Goal: Information Seeking & Learning: Learn about a topic

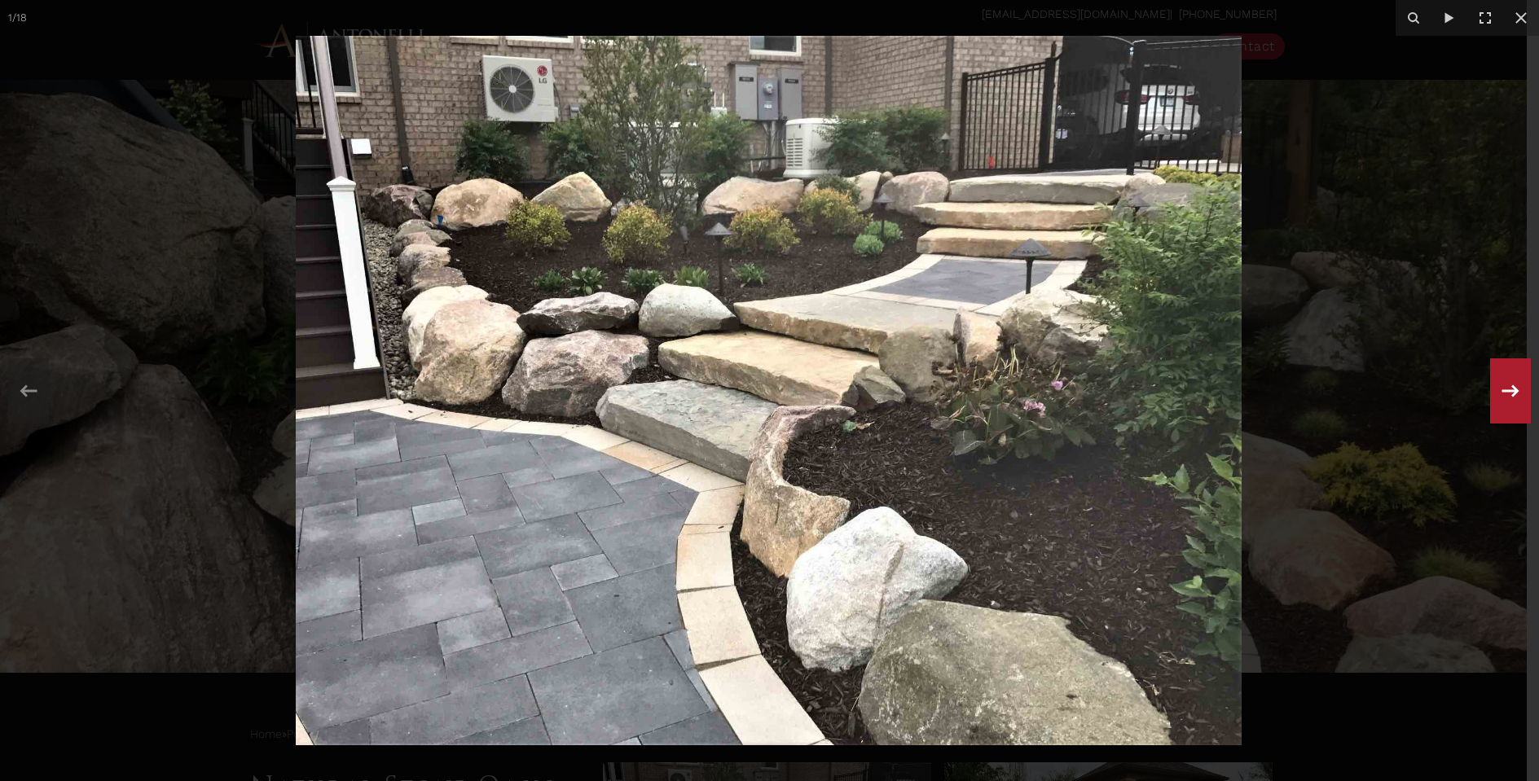
click at [1508, 385] on icon at bounding box center [1510, 391] width 29 height 54
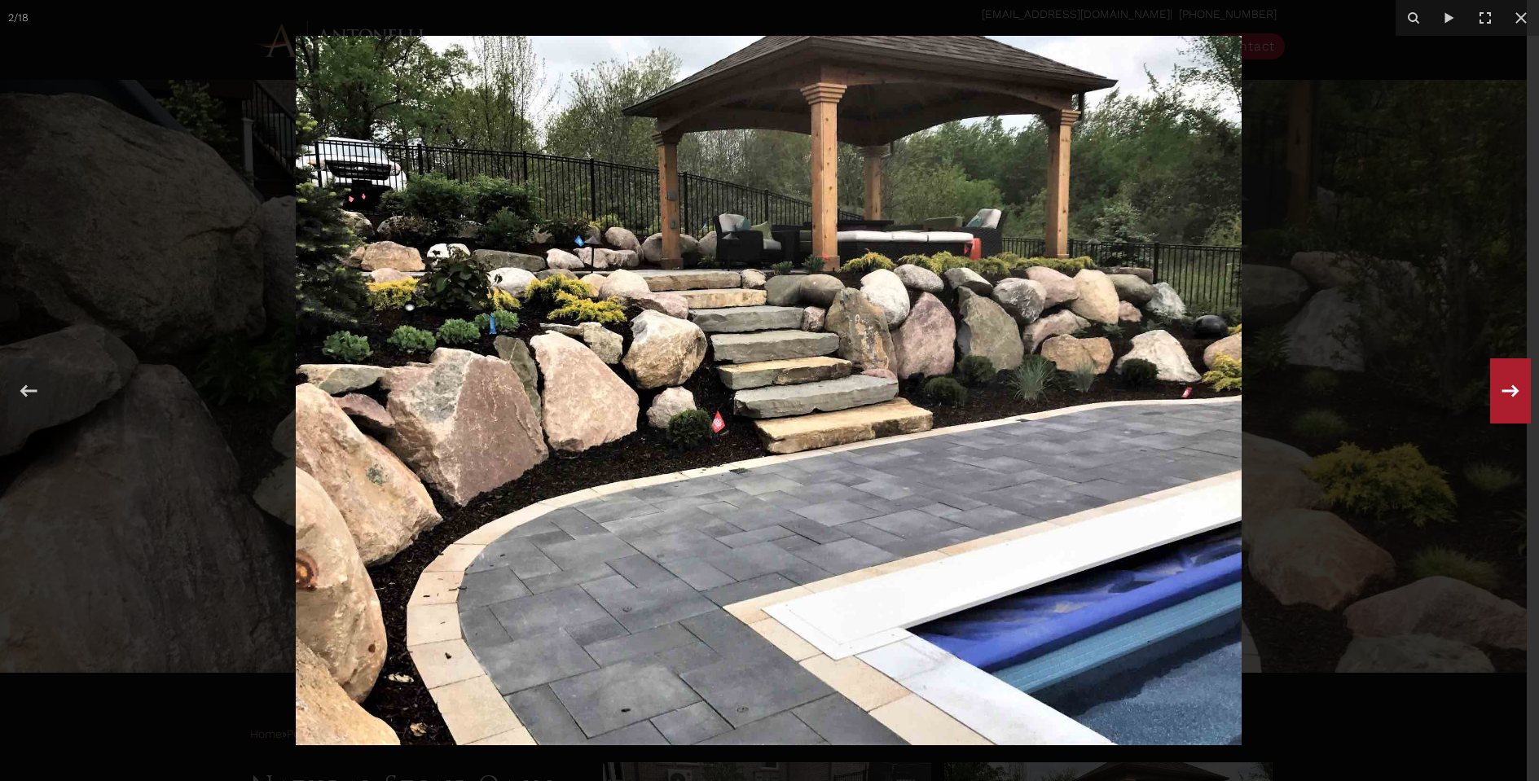
click at [1508, 385] on icon at bounding box center [1510, 391] width 29 height 54
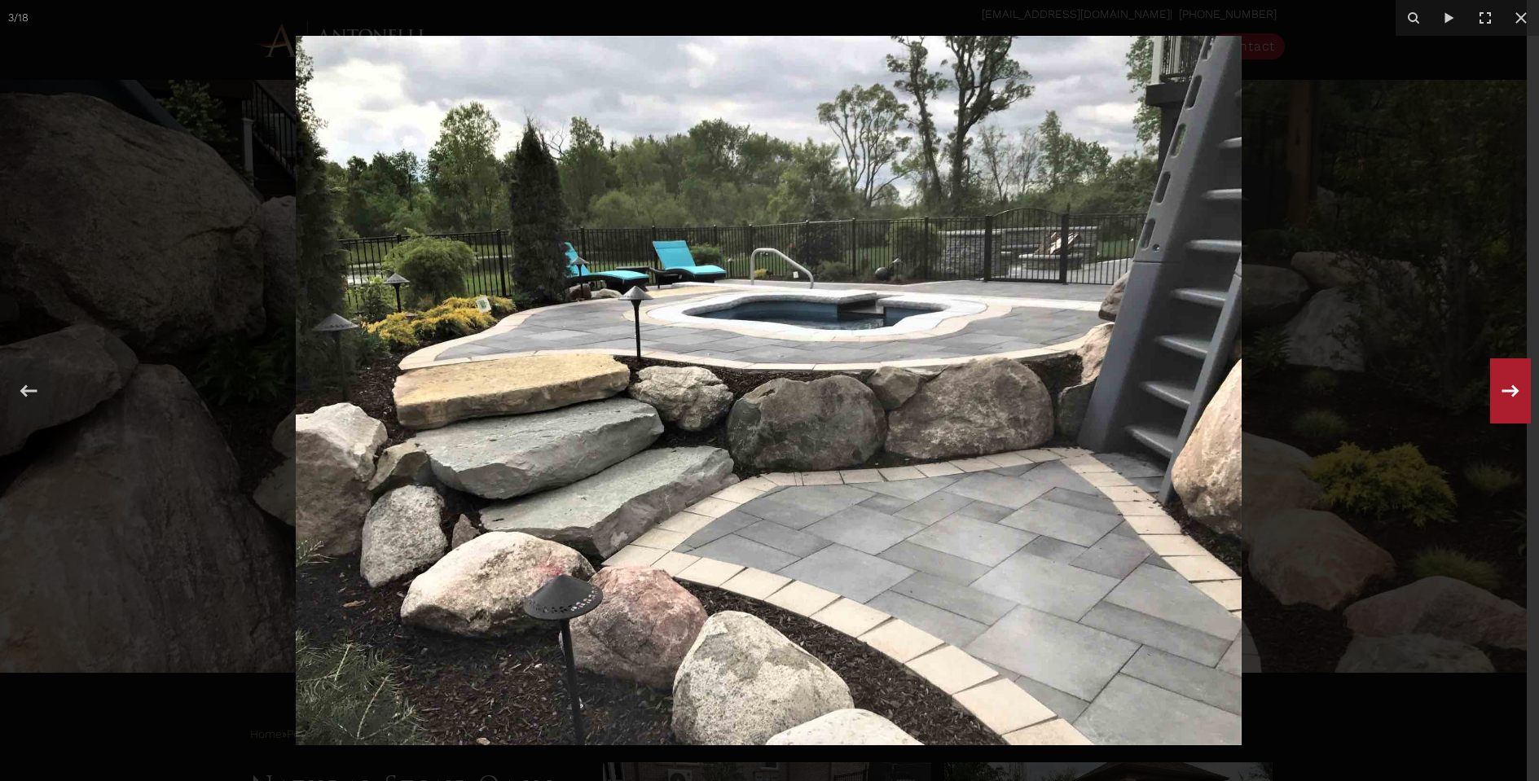
click at [1508, 385] on icon at bounding box center [1510, 391] width 29 height 54
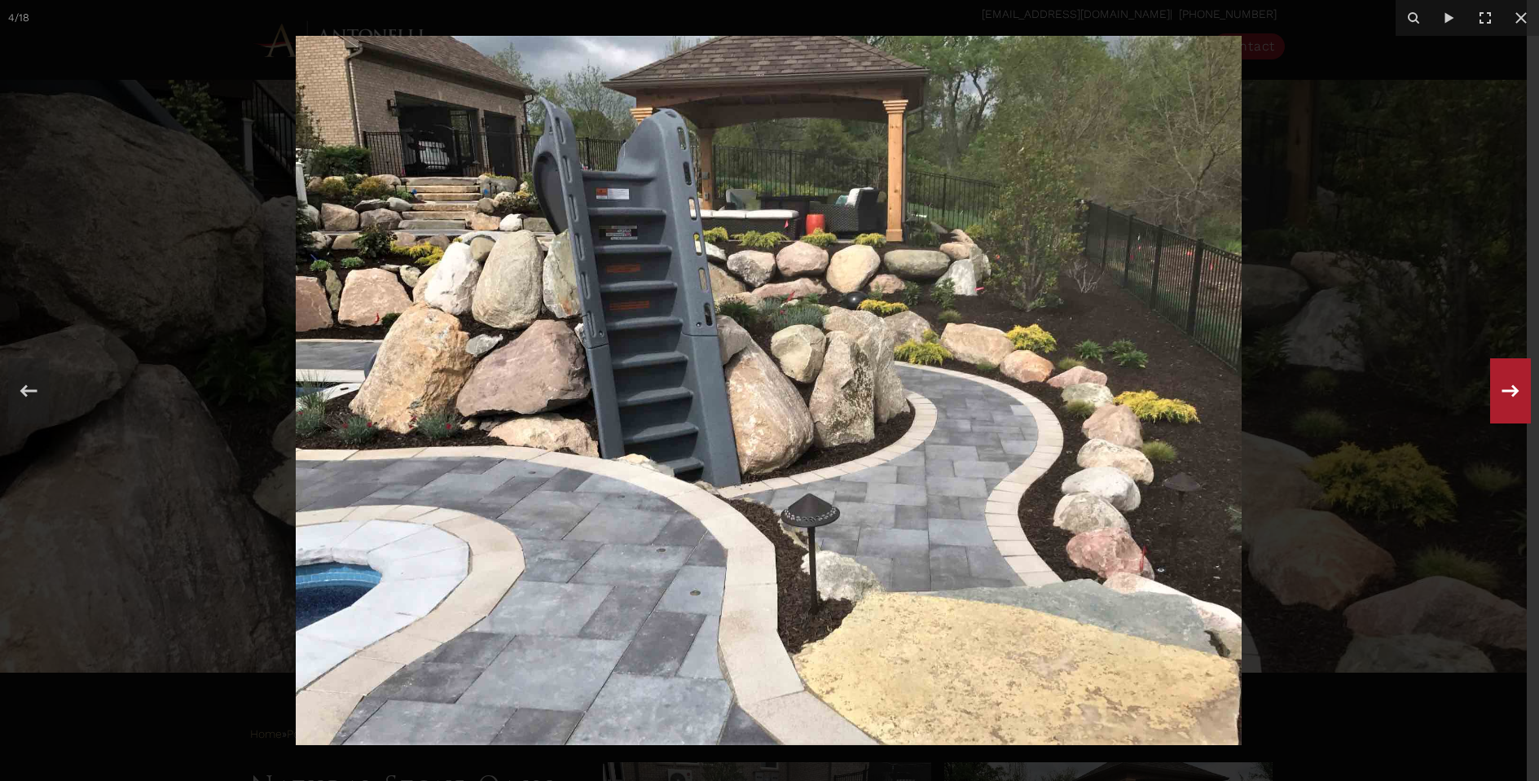
click at [1508, 385] on div "4 / 18" at bounding box center [769, 390] width 1539 height 781
click at [1508, 385] on icon at bounding box center [1510, 391] width 29 height 54
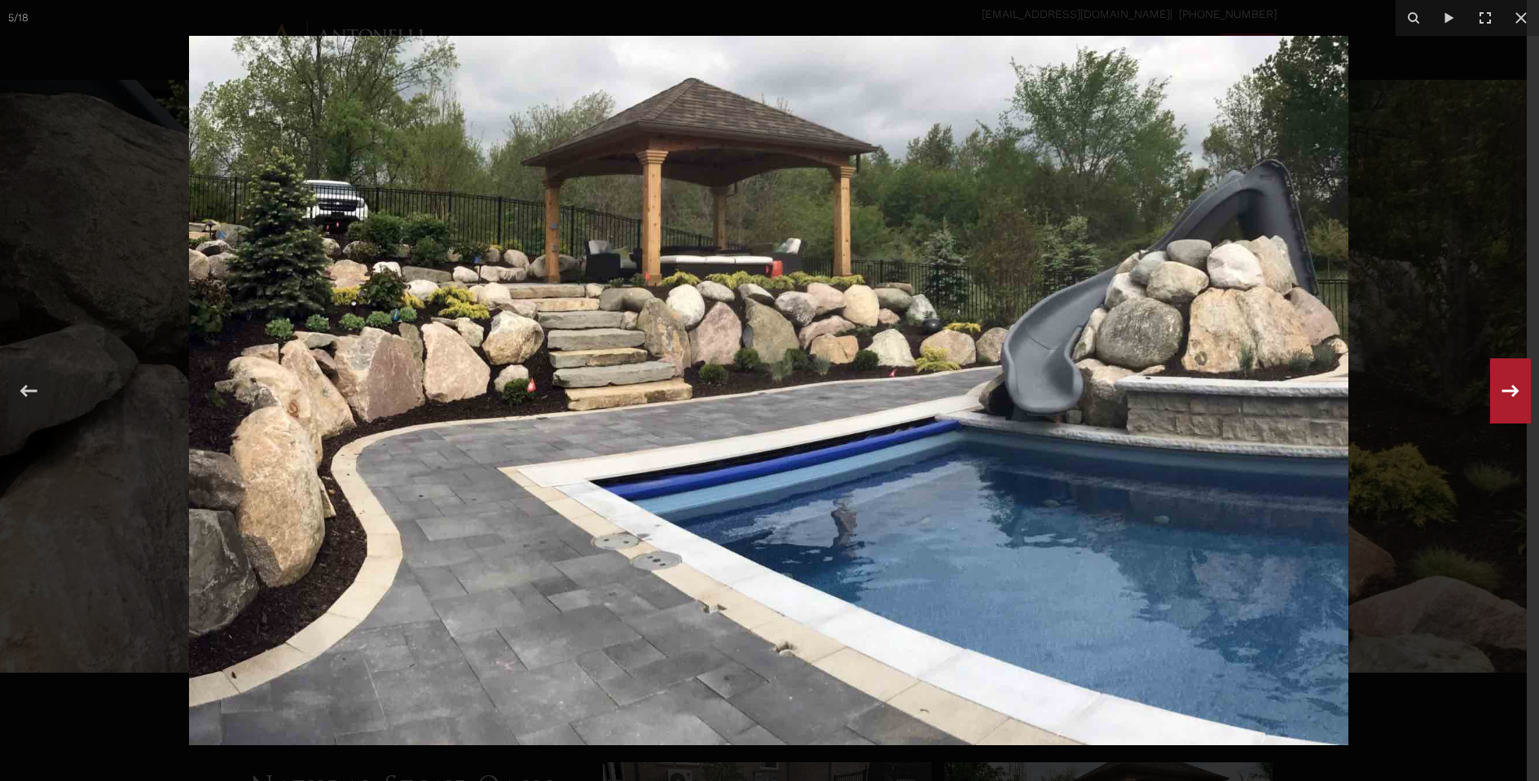
click at [1508, 385] on icon at bounding box center [1510, 391] width 29 height 54
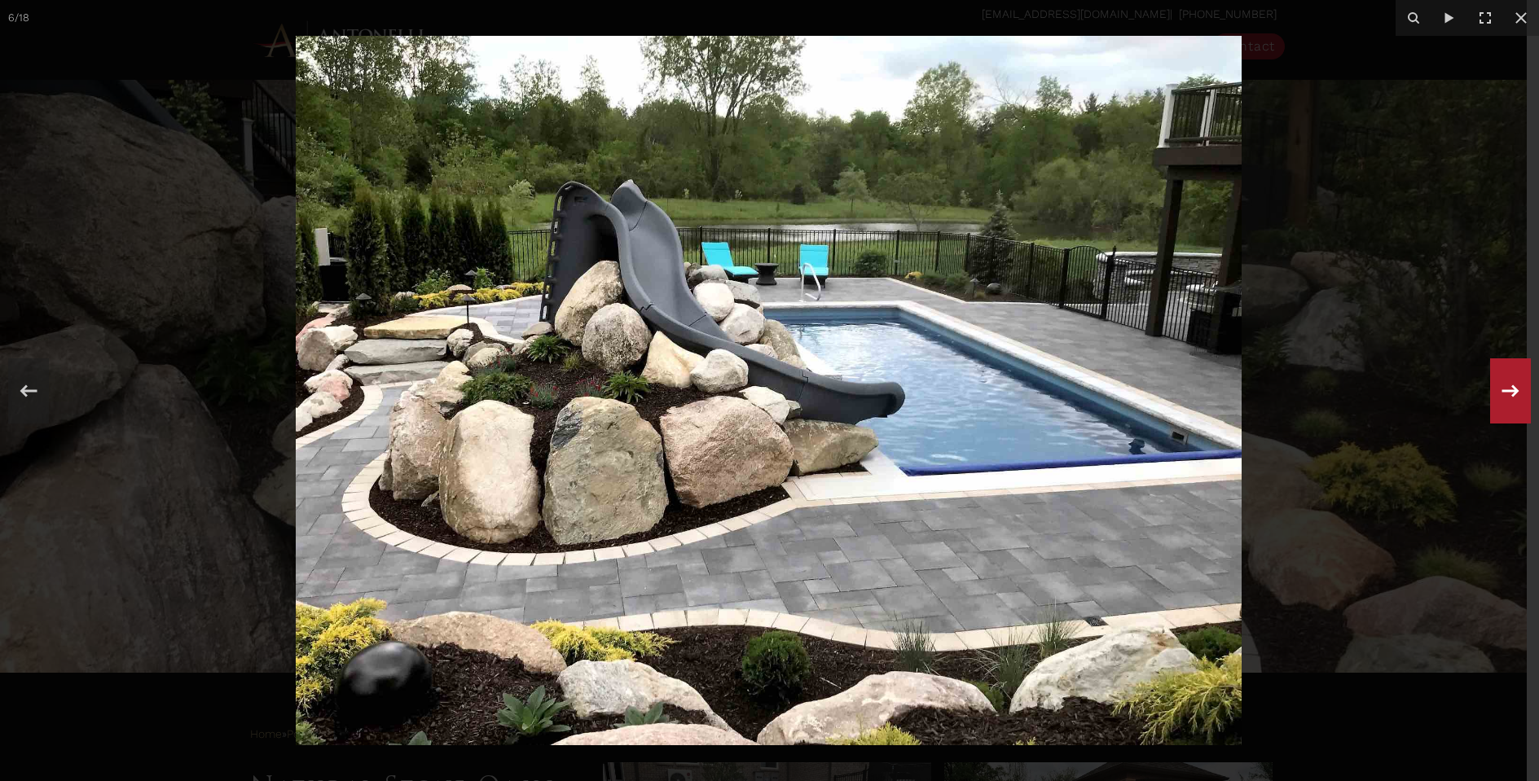
click at [1508, 385] on icon at bounding box center [1510, 391] width 29 height 54
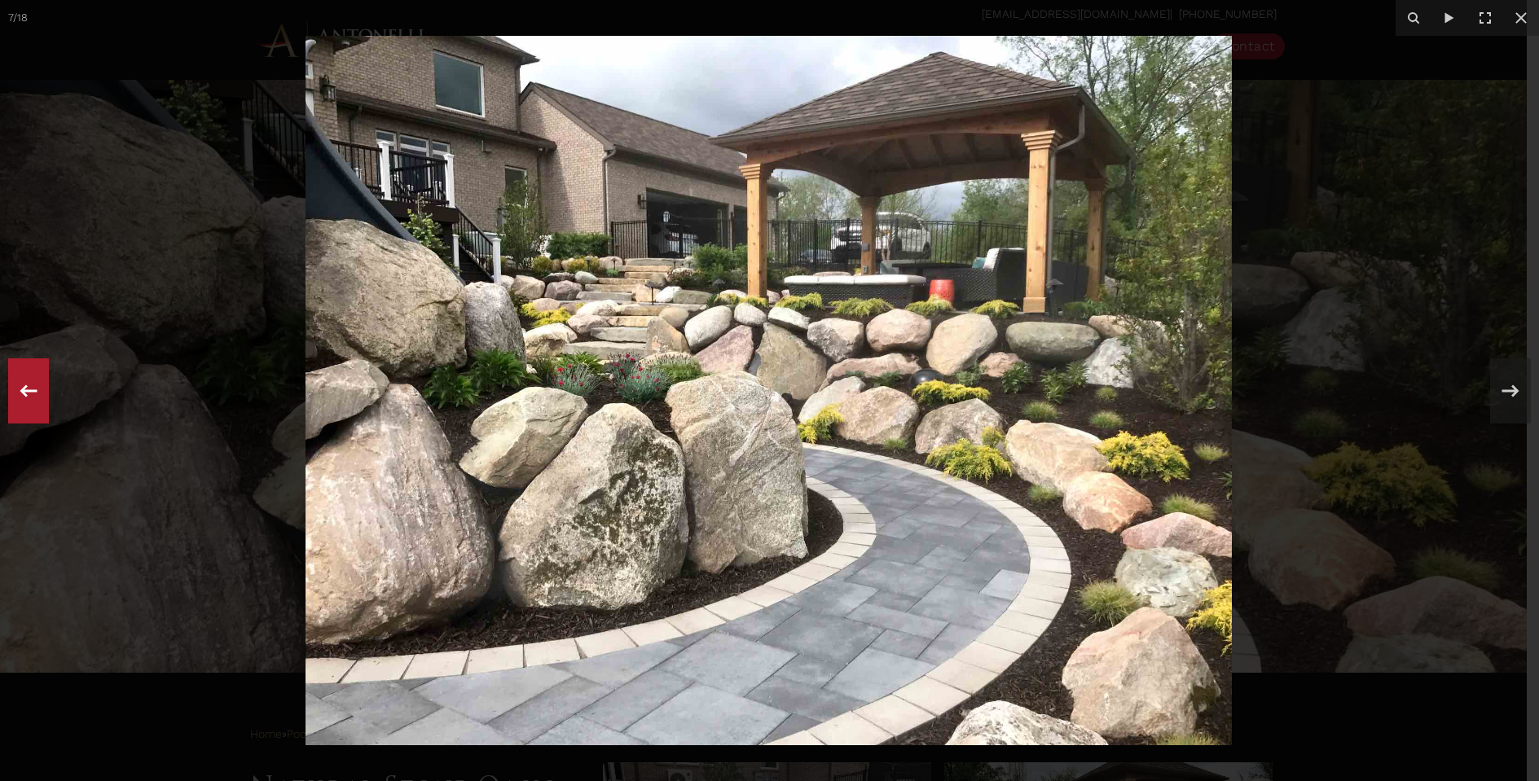
click at [42, 399] on icon at bounding box center [28, 391] width 29 height 54
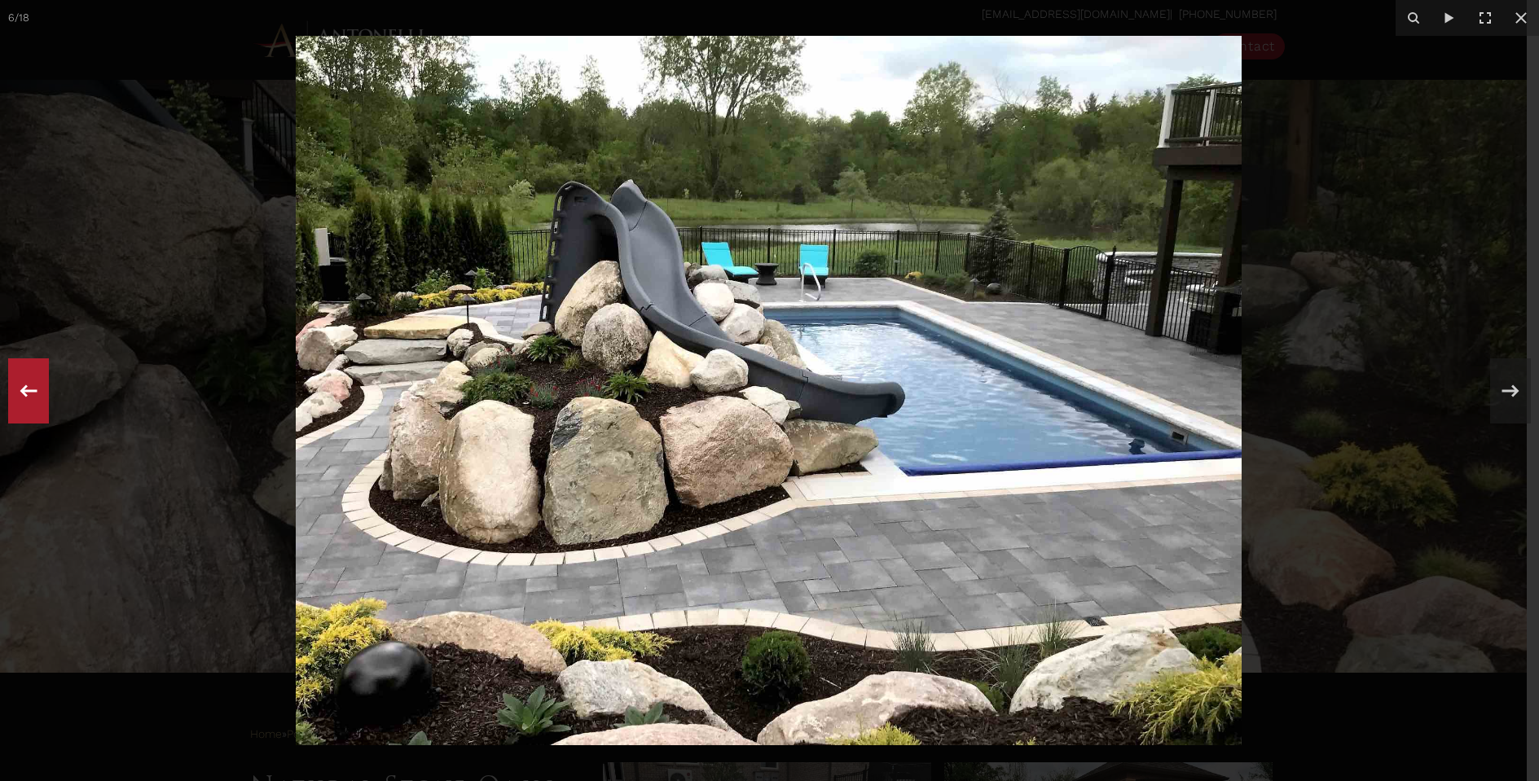
click at [42, 399] on icon at bounding box center [28, 391] width 29 height 54
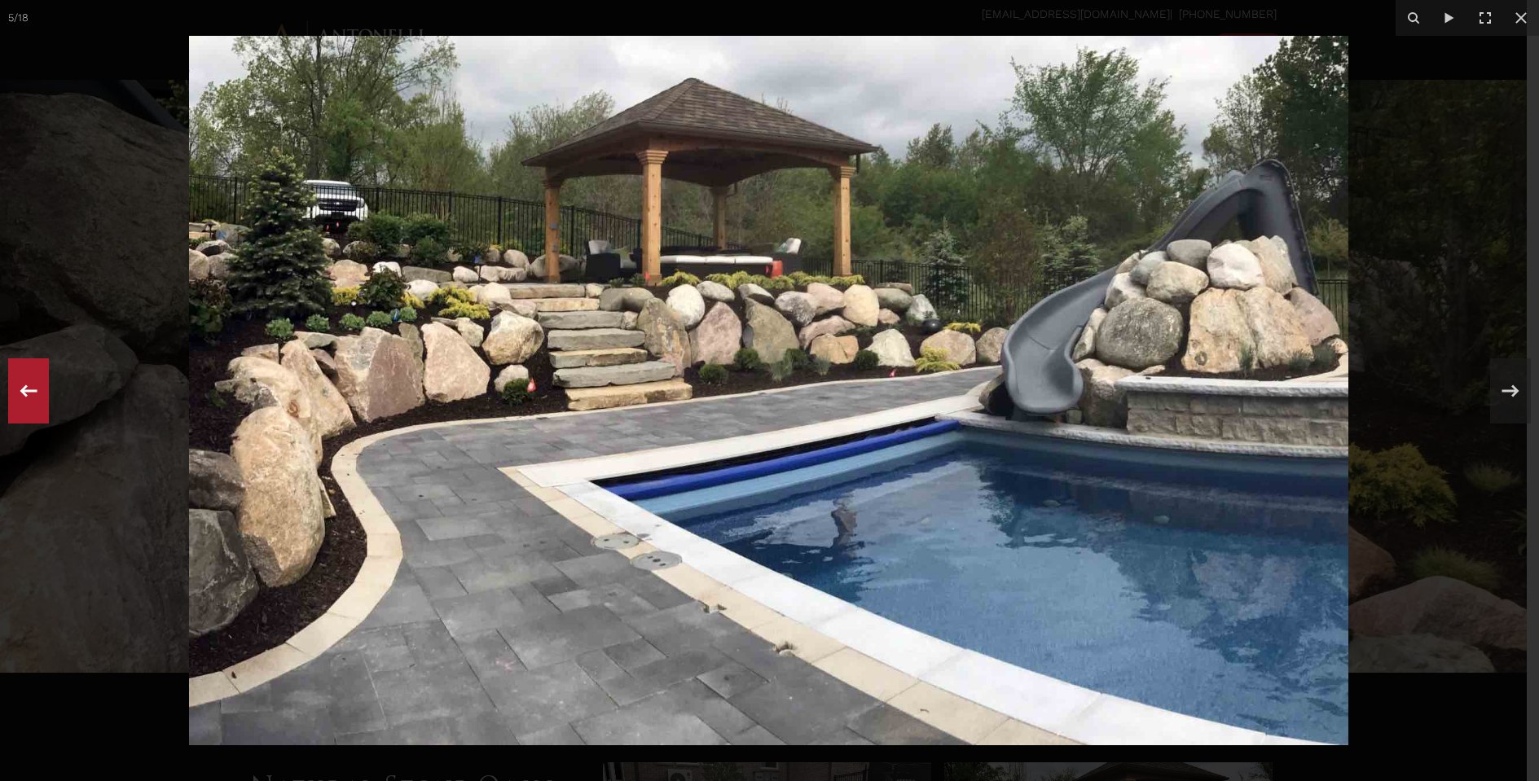
click at [34, 381] on icon at bounding box center [28, 391] width 29 height 54
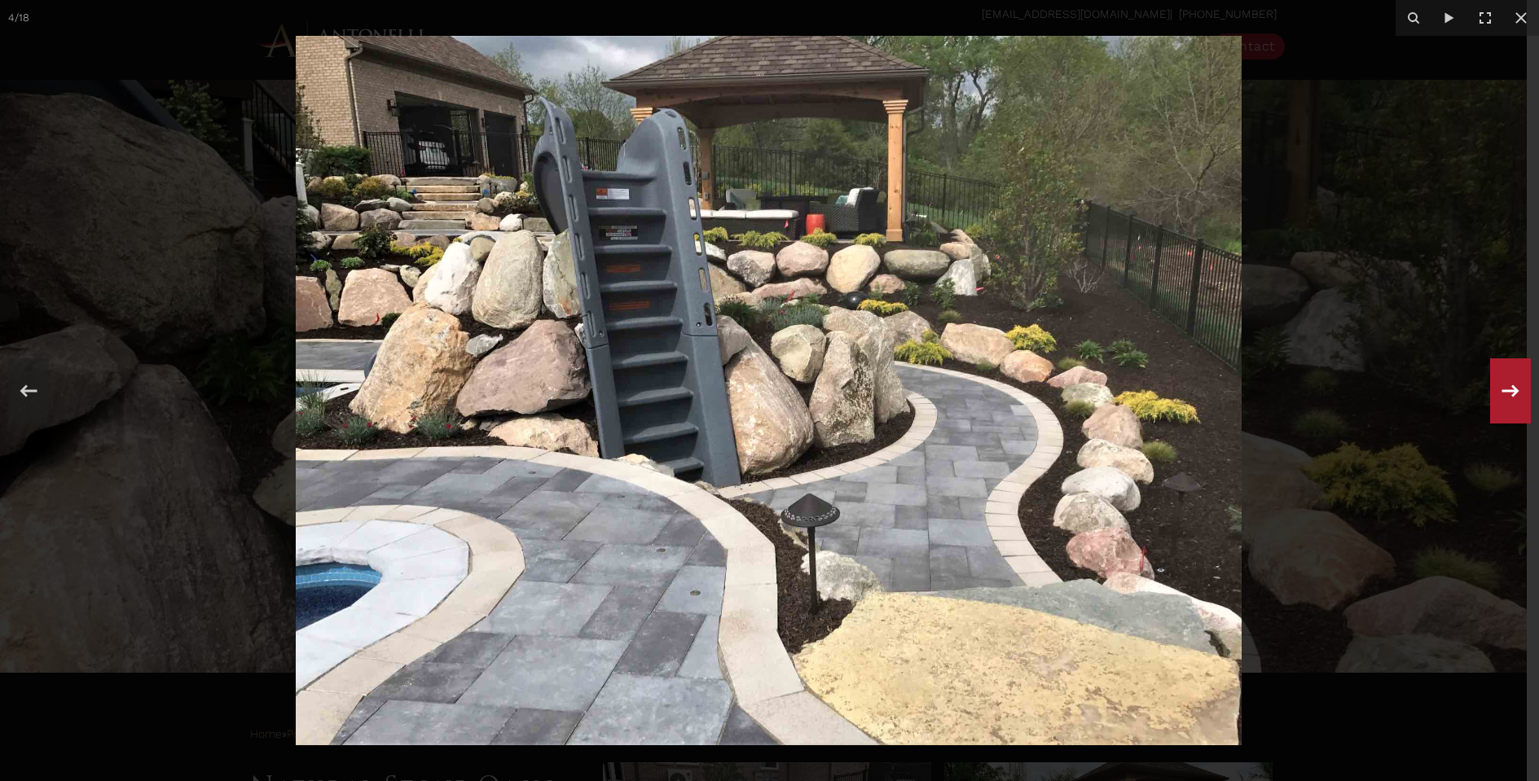
click at [1493, 395] on div at bounding box center [1510, 390] width 41 height 65
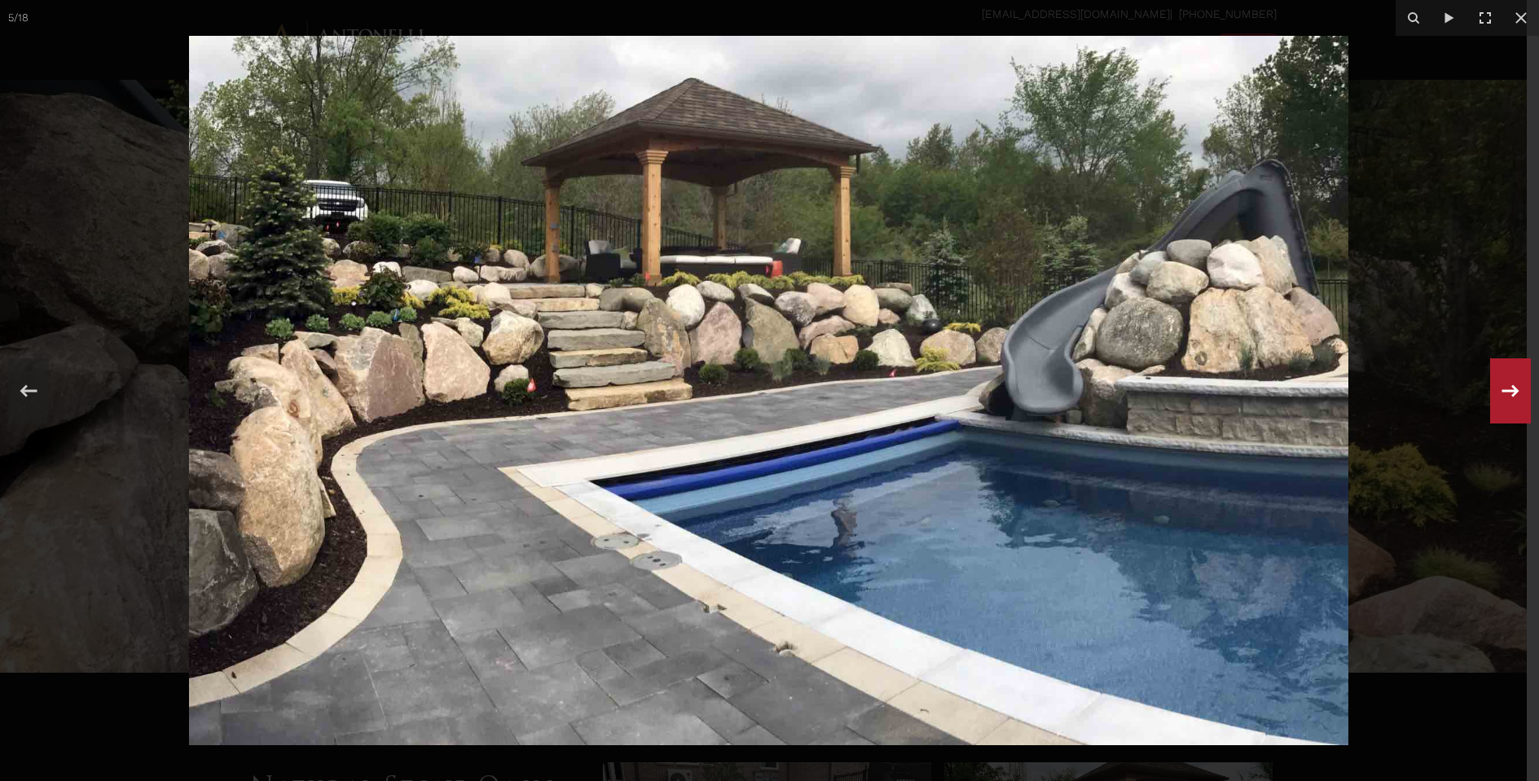
click at [1493, 395] on div "5 / 18" at bounding box center [769, 390] width 1539 height 781
click at [1515, 394] on icon at bounding box center [1510, 391] width 17 height 12
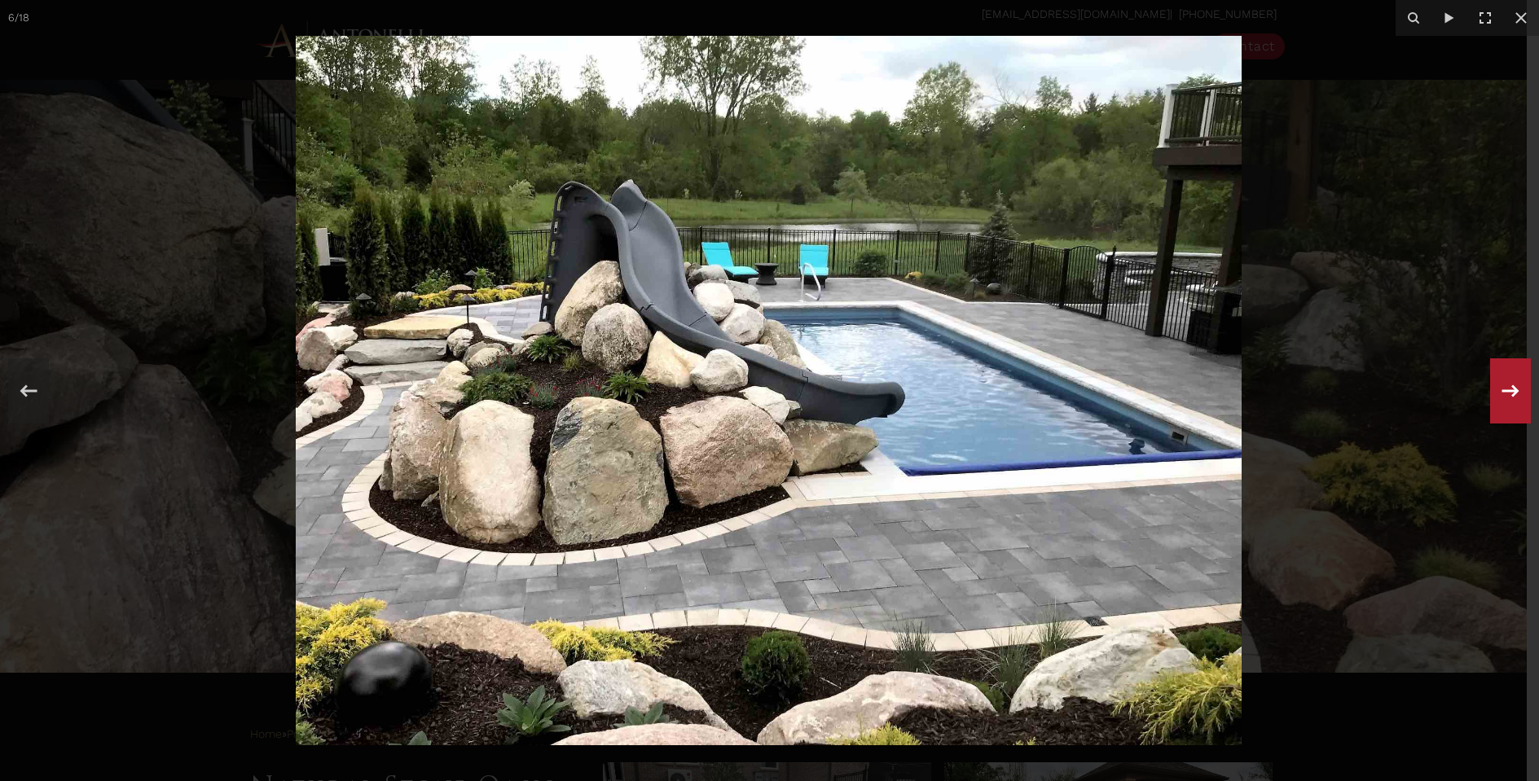
click at [1515, 394] on icon at bounding box center [1510, 391] width 17 height 12
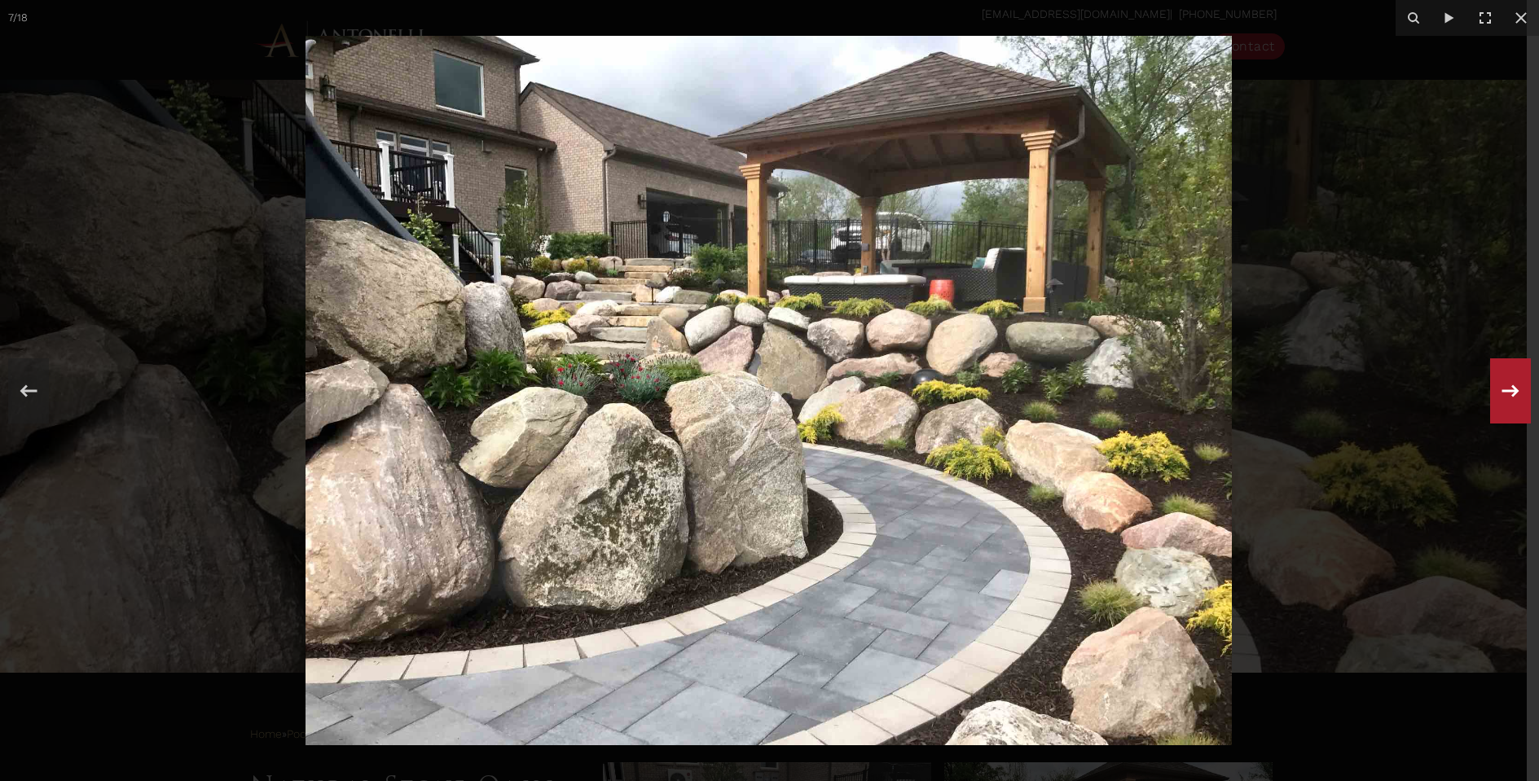
click at [1515, 394] on icon at bounding box center [1510, 391] width 17 height 12
